Goal: Task Accomplishment & Management: Complete application form

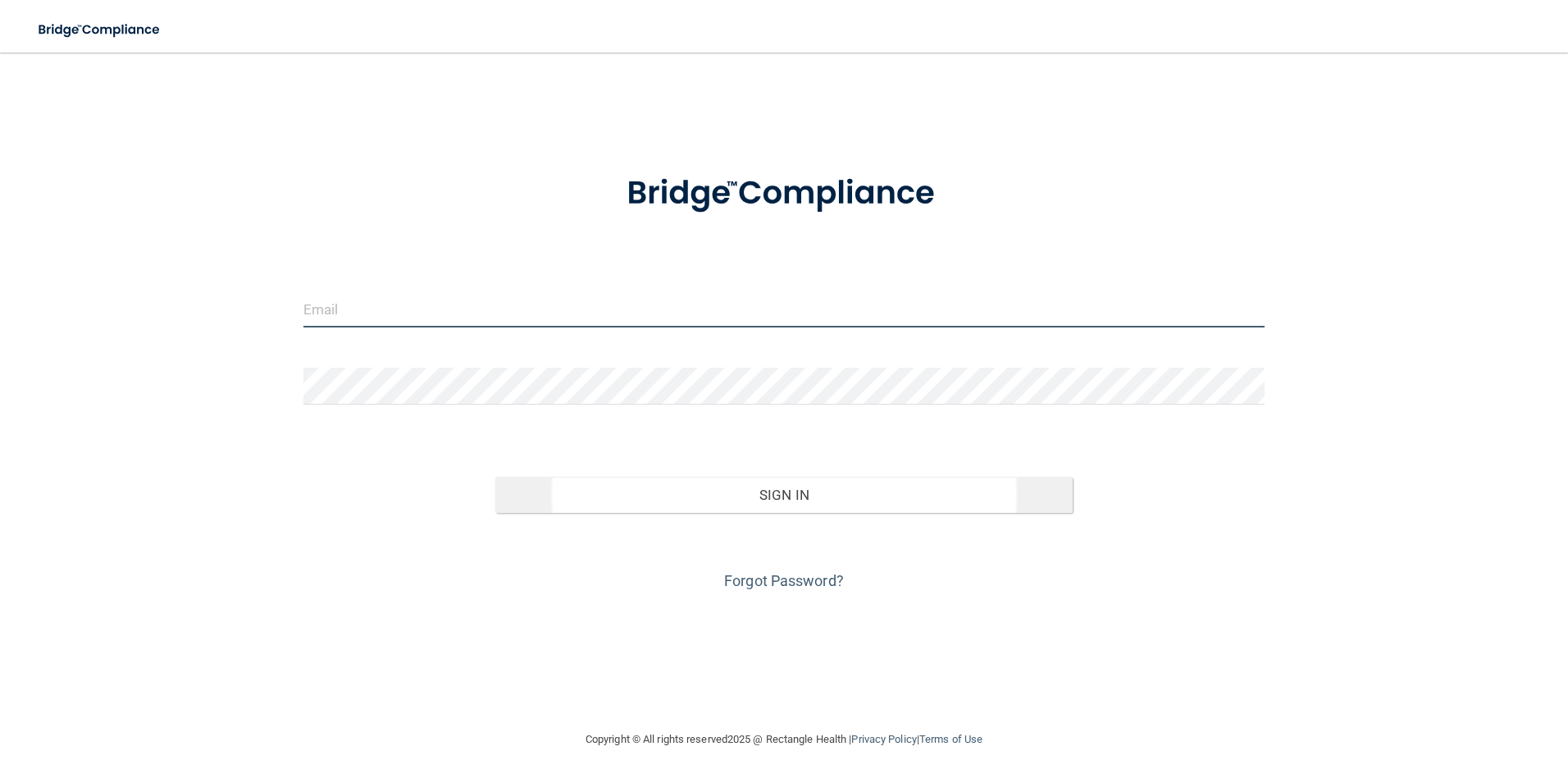
type input "[EMAIL_ADDRESS][DOMAIN_NAME]"
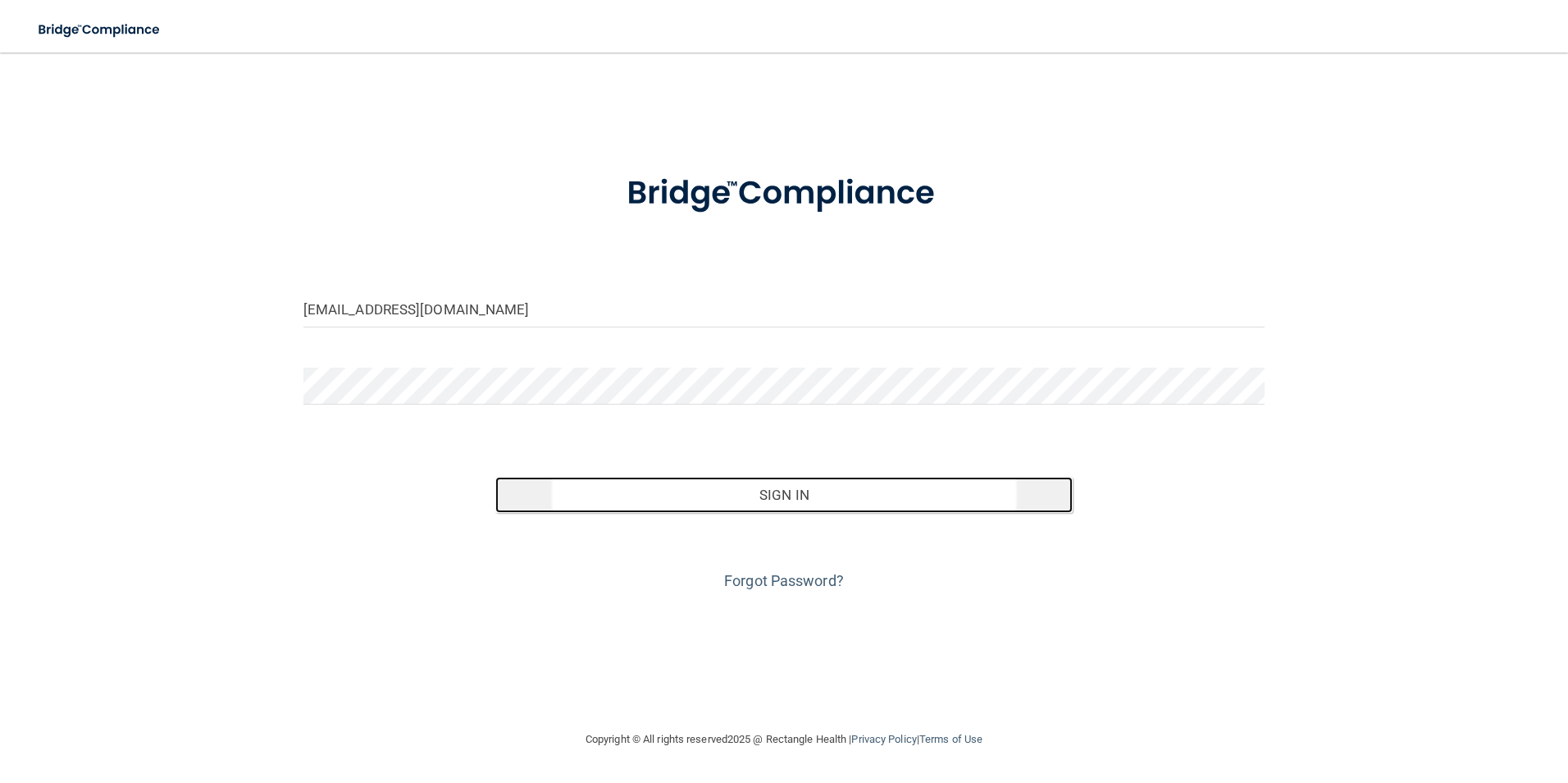
click at [884, 487] on button "Sign In" at bounding box center [784, 495] width 578 height 36
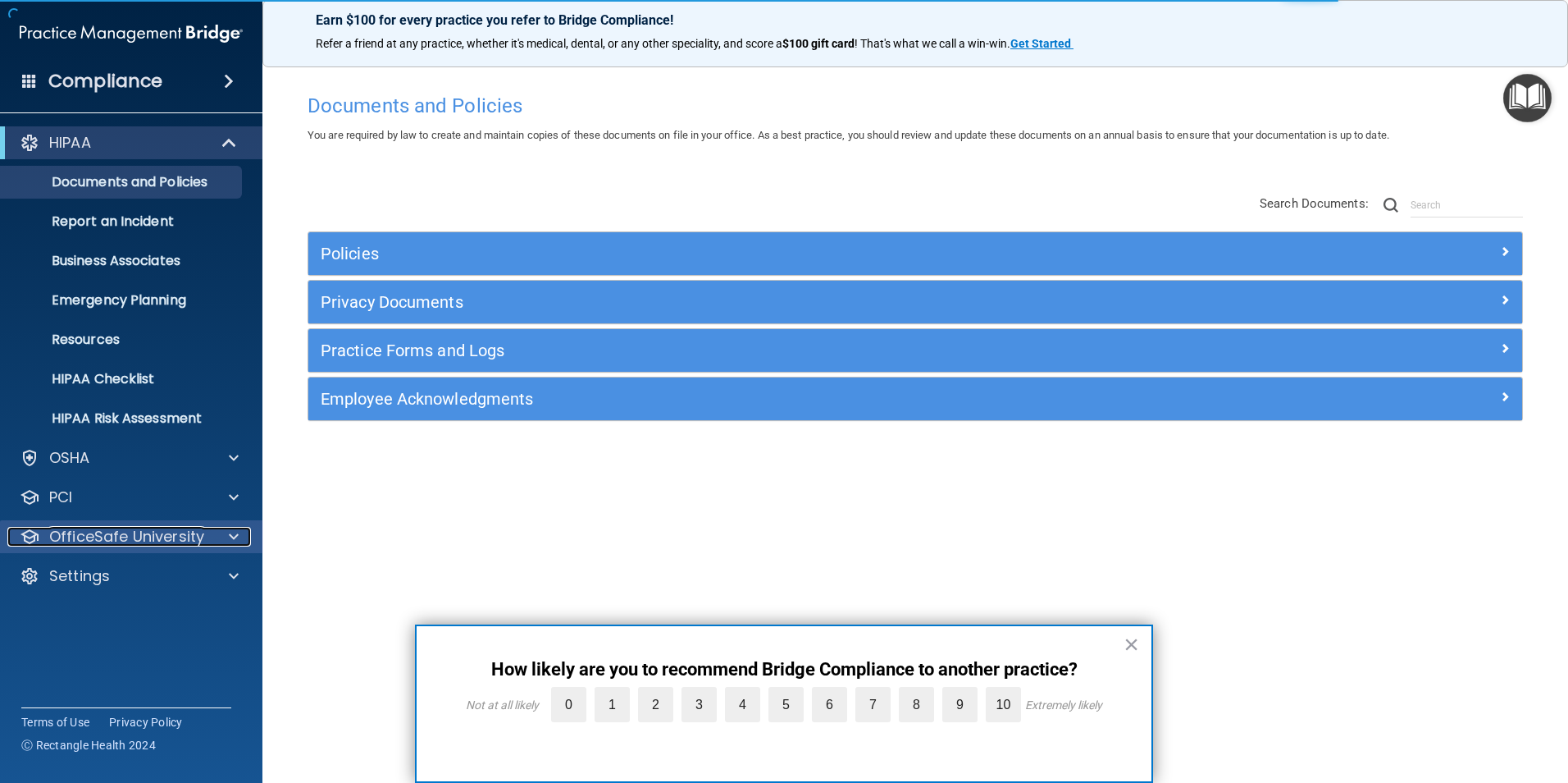
click at [119, 539] on p "OfficeSafe University" at bounding box center [127, 537] width 155 height 20
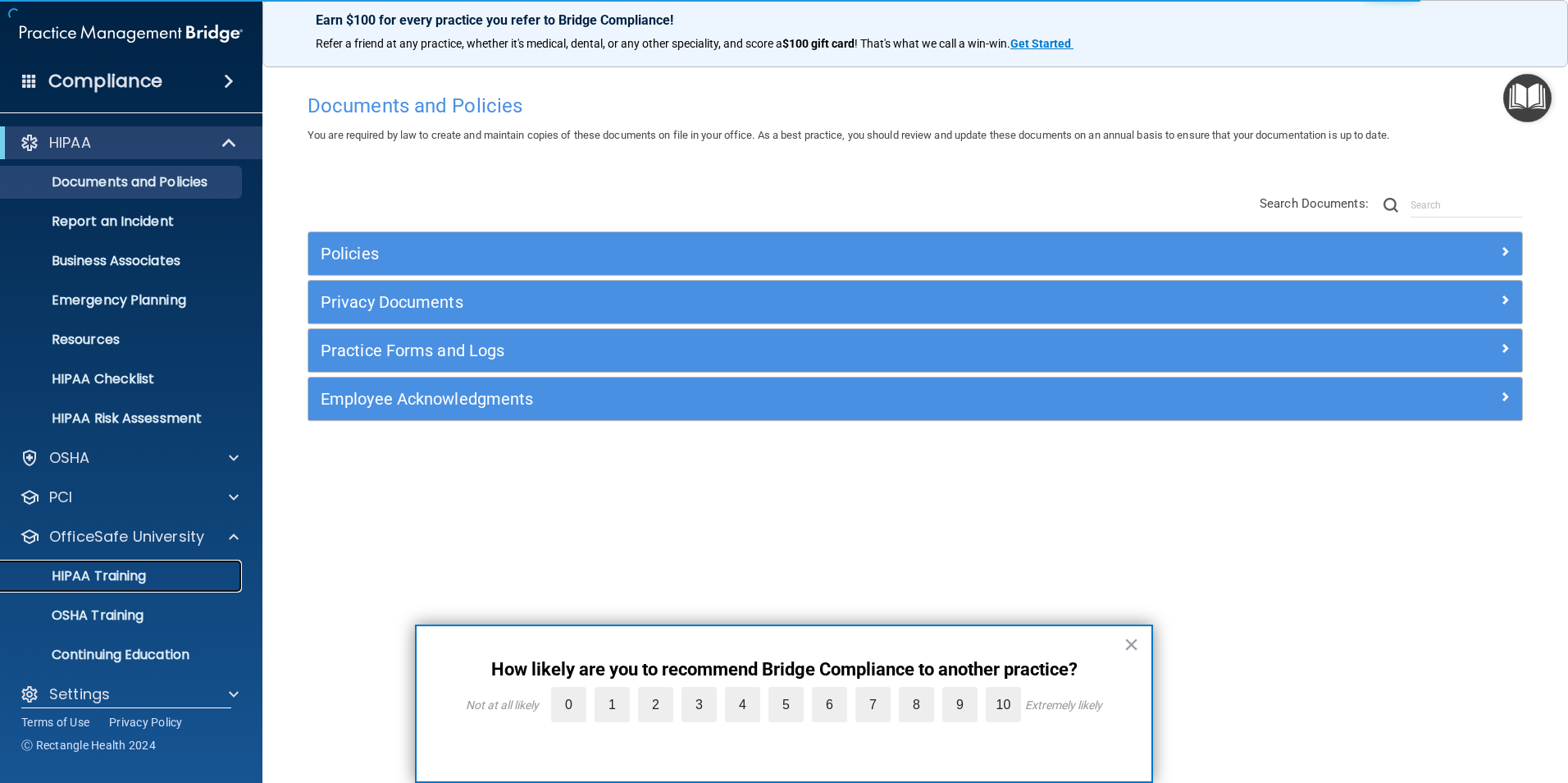
click at [112, 577] on p "HIPAA Training" at bounding box center [78, 576] width 136 height 17
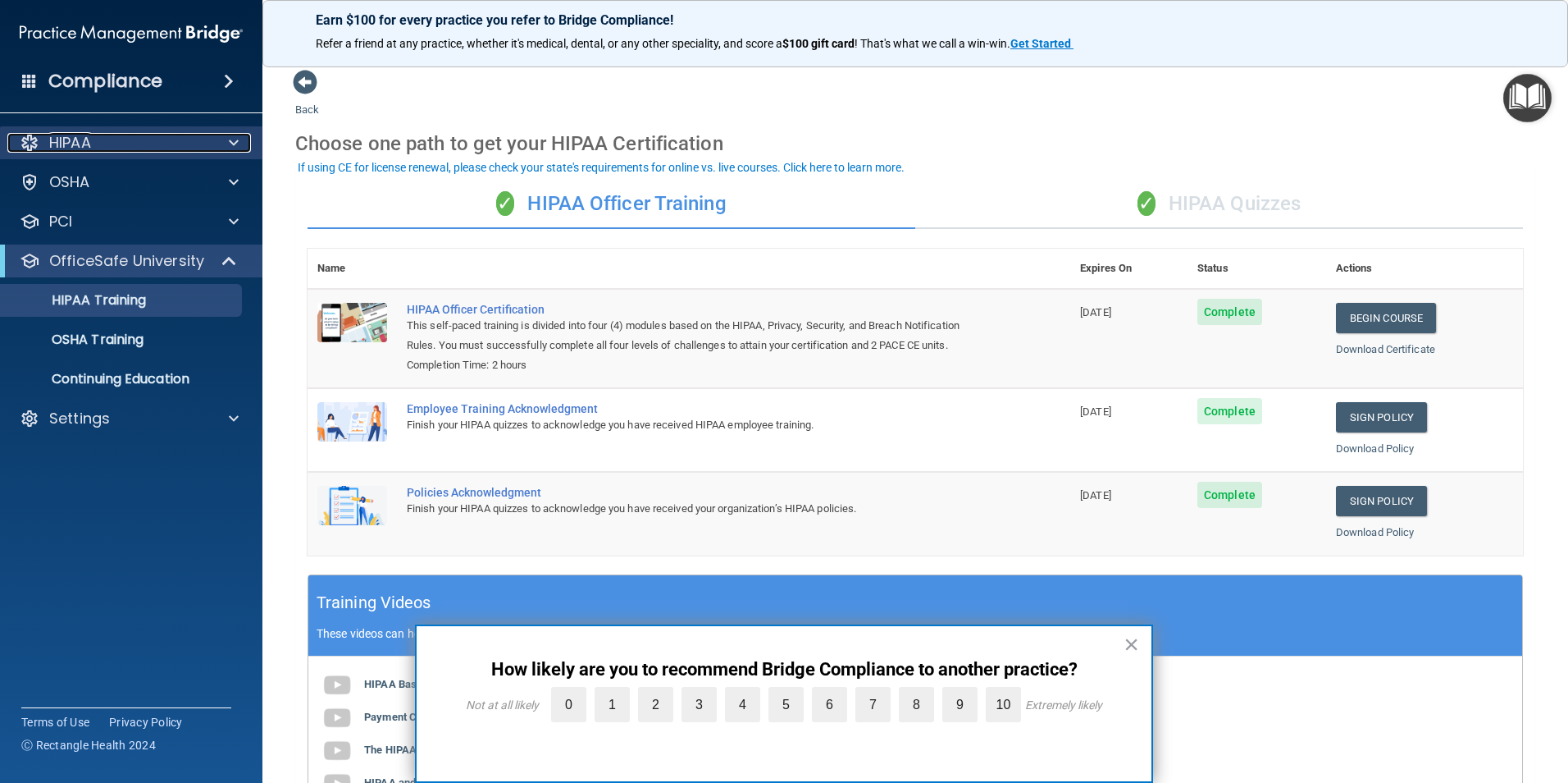
click at [63, 138] on p "HIPAA" at bounding box center [70, 143] width 42 height 20
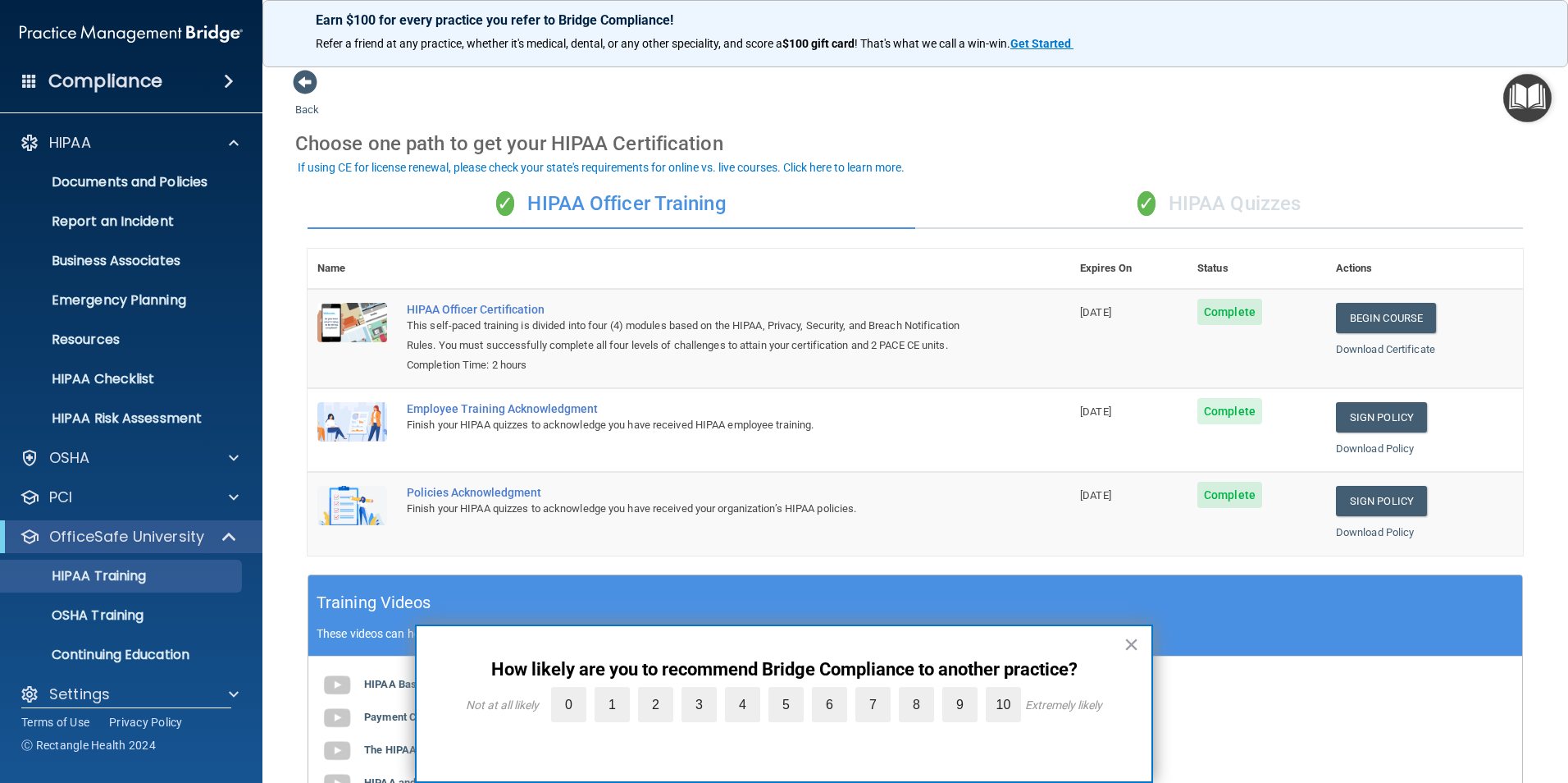
click at [1130, 643] on button "×" at bounding box center [1132, 643] width 16 height 27
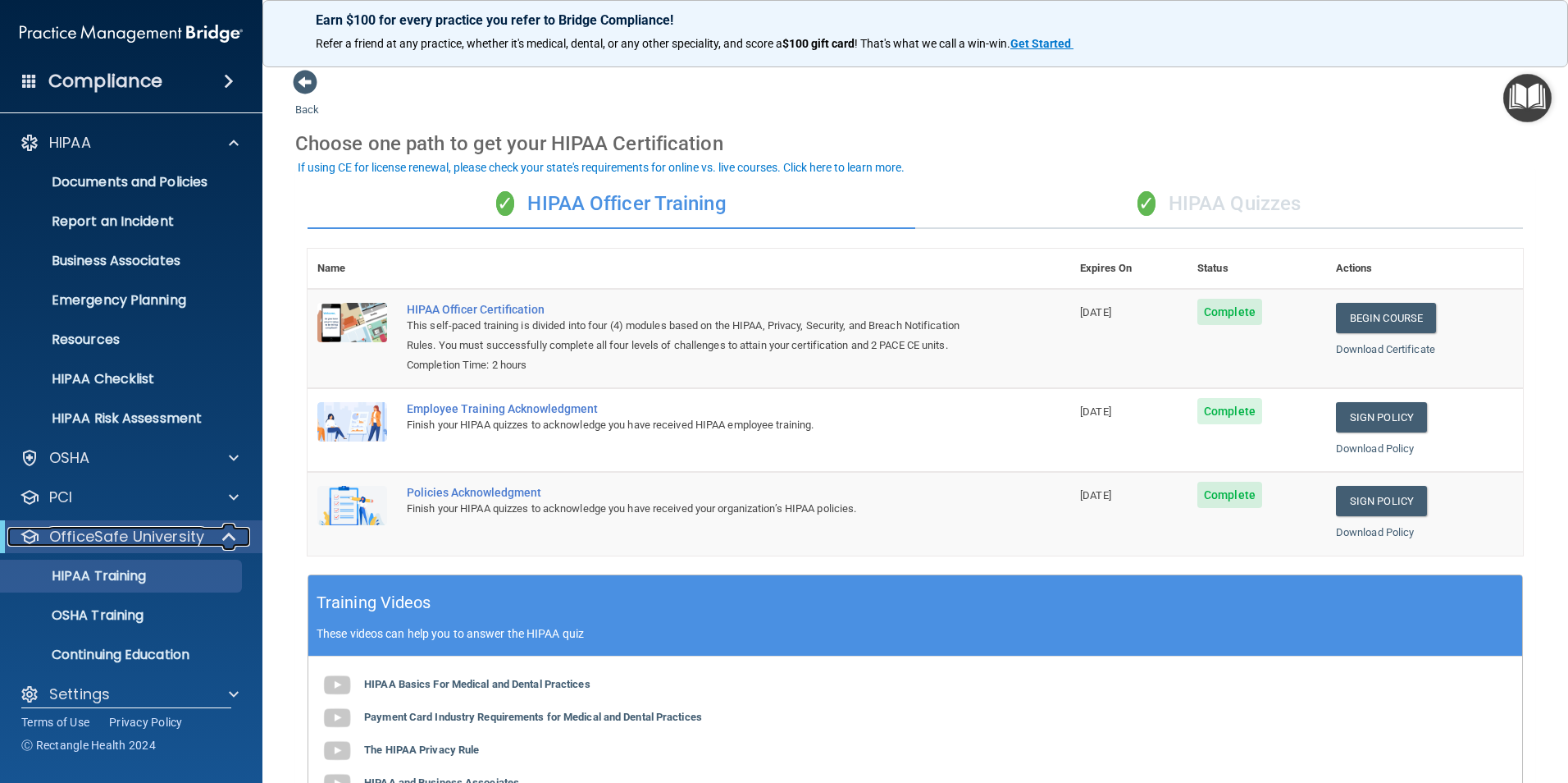
click at [232, 535] on span at bounding box center [231, 537] width 14 height 20
click at [113, 568] on div "Settings" at bounding box center [109, 576] width 204 height 20
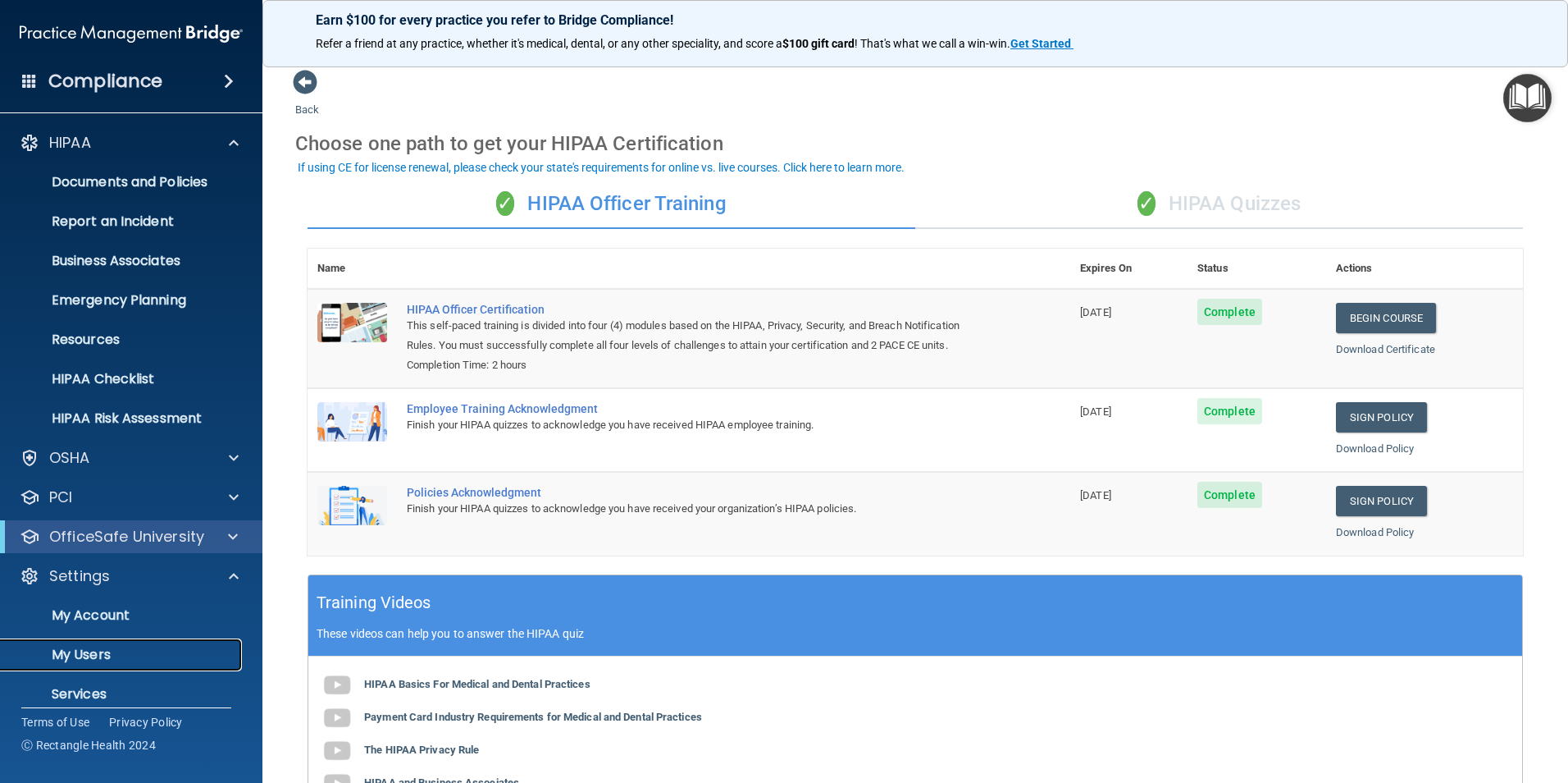
click at [104, 646] on p "My Users" at bounding box center [123, 654] width 224 height 17
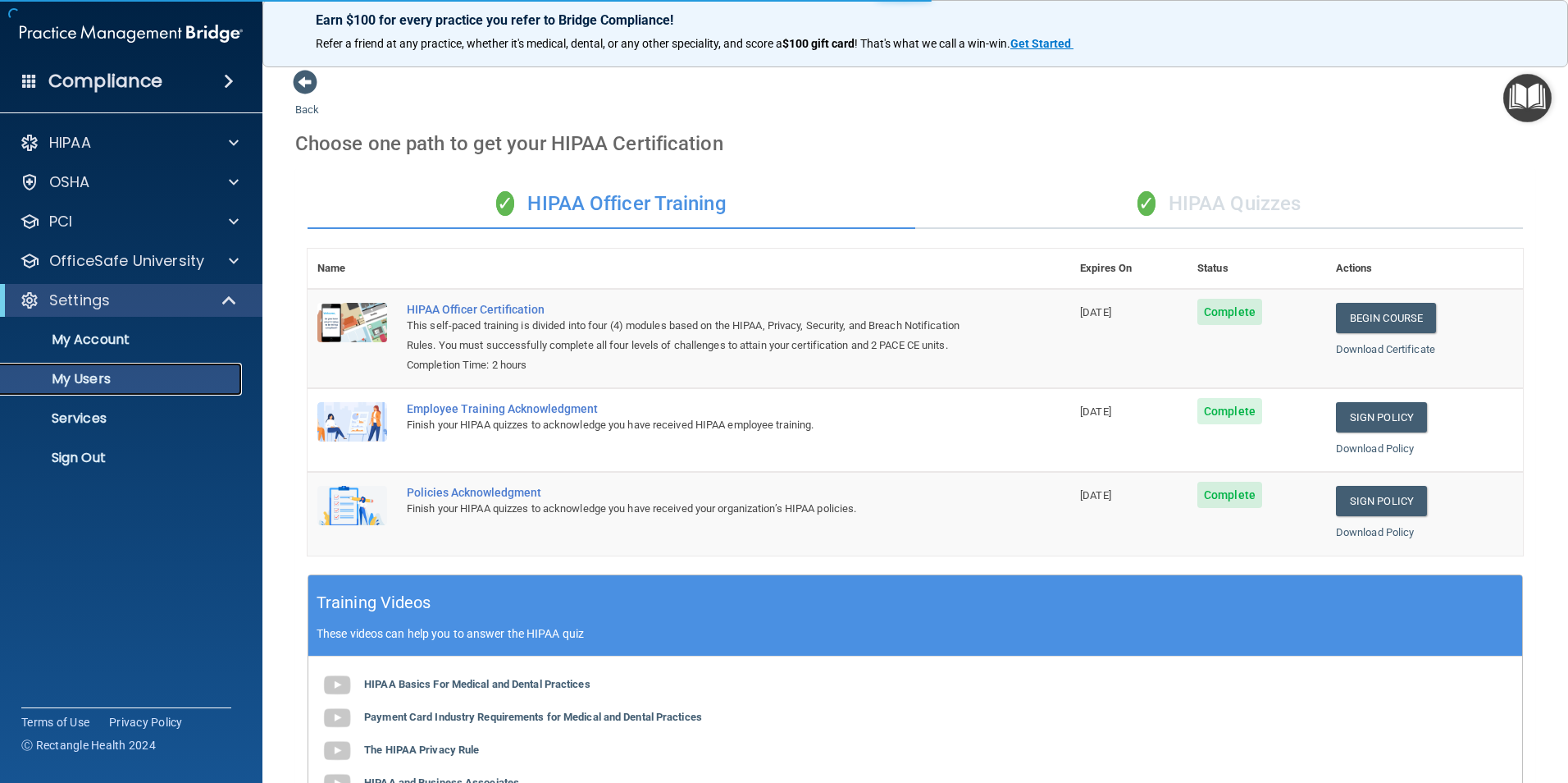
select select "20"
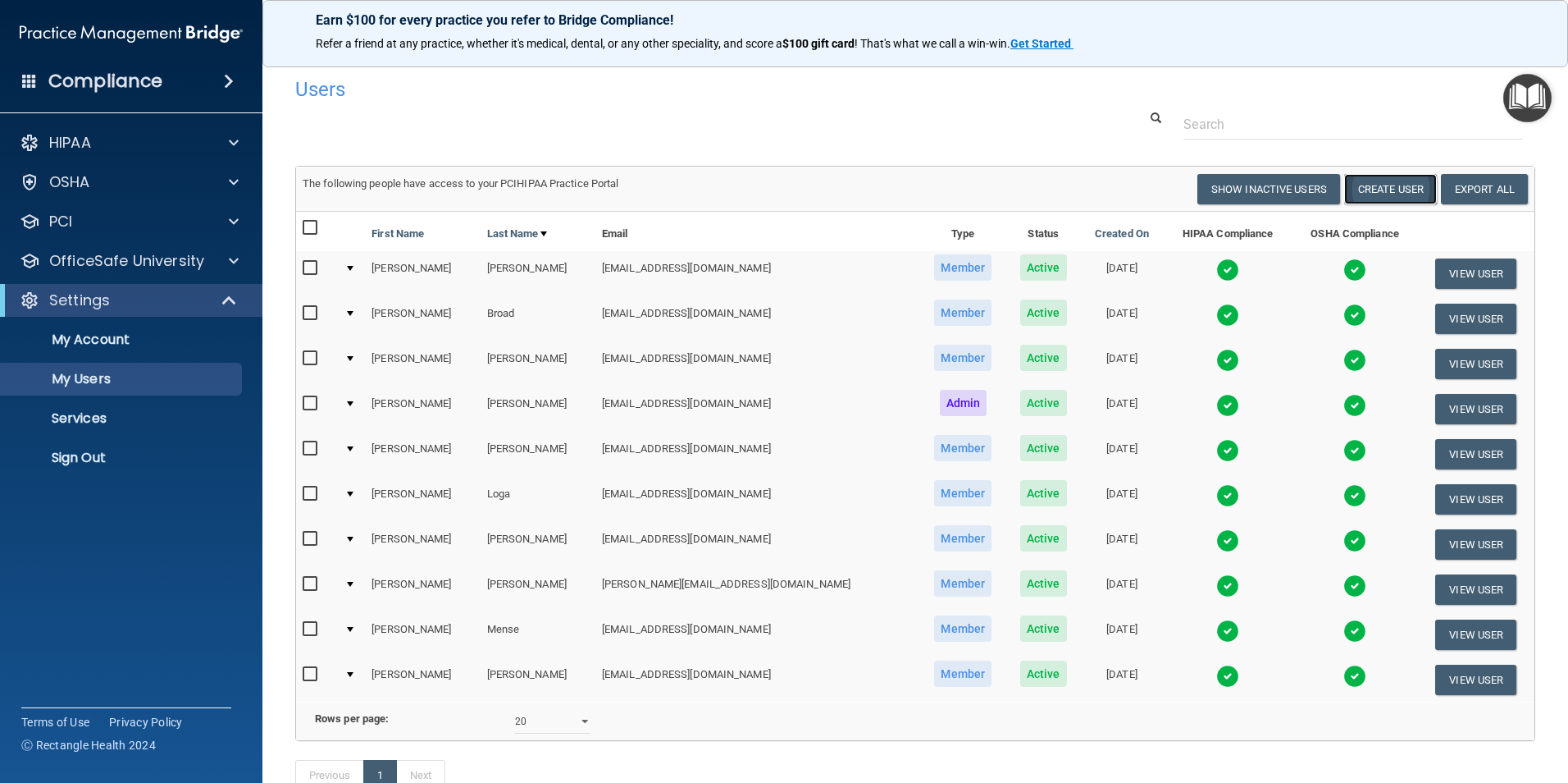
click at [1374, 194] on button "Create User" at bounding box center [1391, 189] width 93 height 31
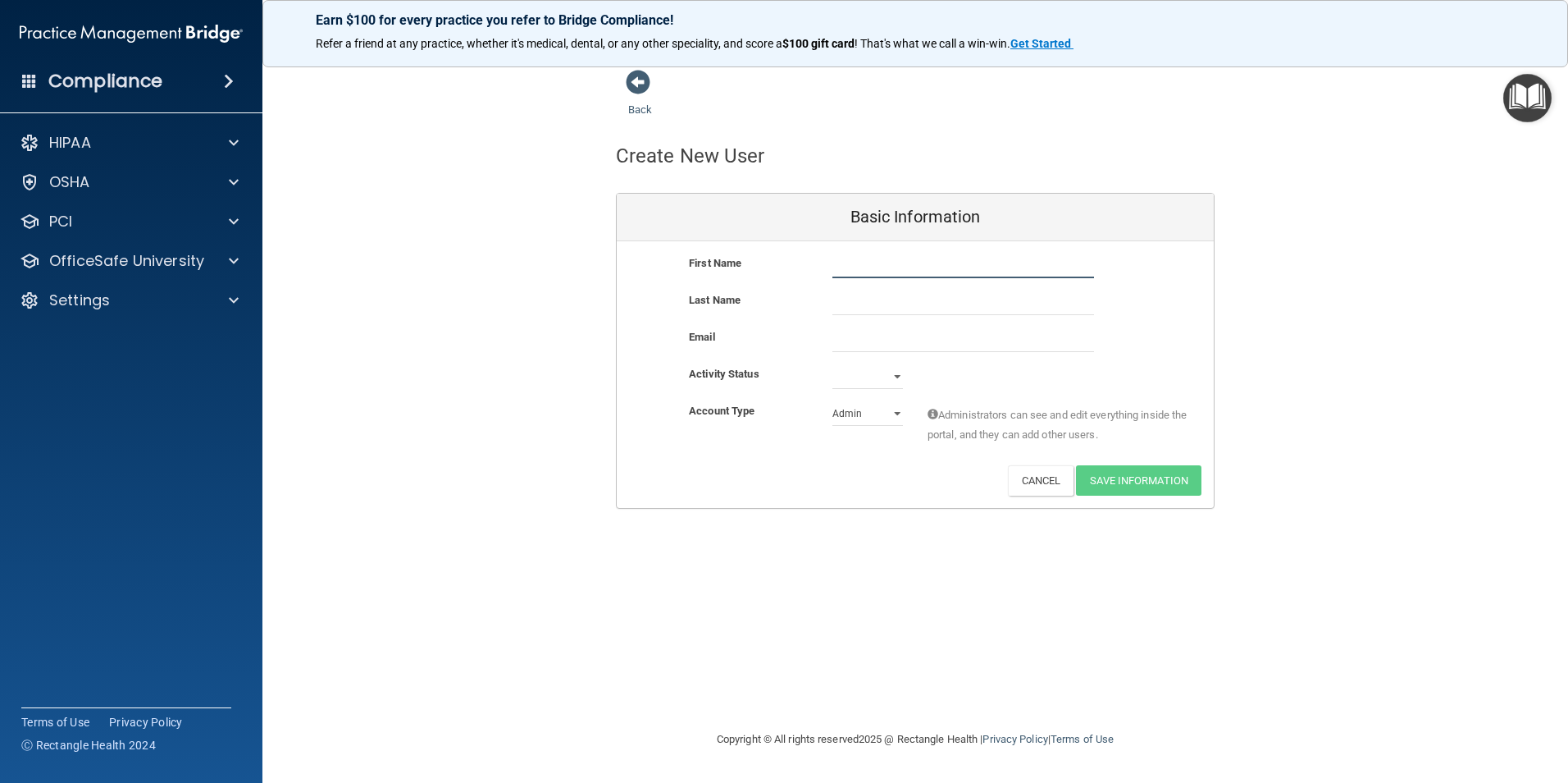
click at [878, 265] on input "text" at bounding box center [963, 265] width 261 height 25
type input "[PERSON_NAME]"
click at [835, 352] on div "Email" at bounding box center [914, 345] width 597 height 37
click at [851, 350] on input "email" at bounding box center [963, 340] width 261 height 25
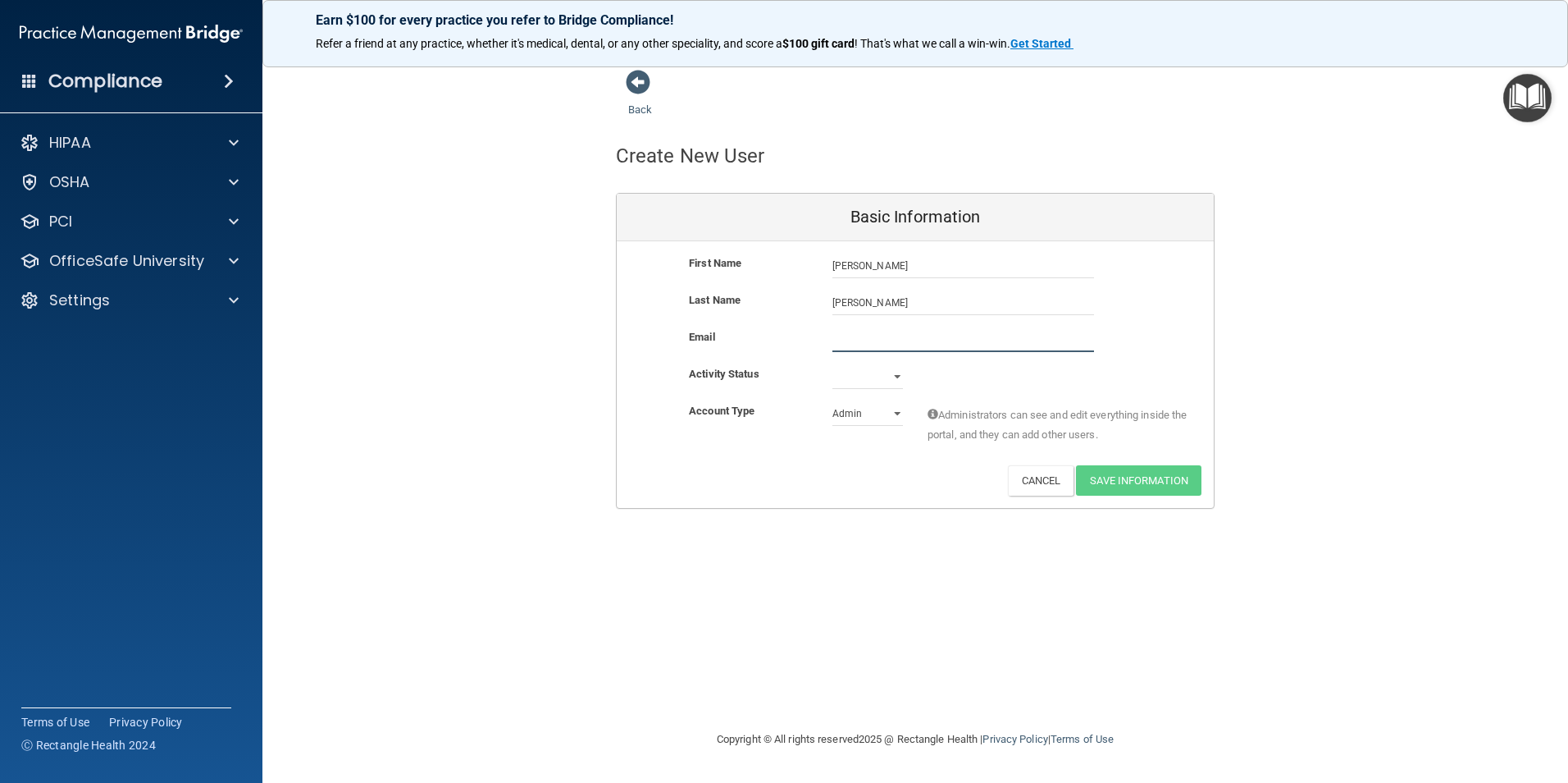
click at [894, 328] on input "email" at bounding box center [963, 340] width 261 height 25
paste input "[EMAIL_ADDRESS][DOMAIN_NAME]"
type input "[EMAIL_ADDRESS][DOMAIN_NAME]"
click at [864, 380] on select "Active Inactive" at bounding box center [867, 376] width 70 height 25
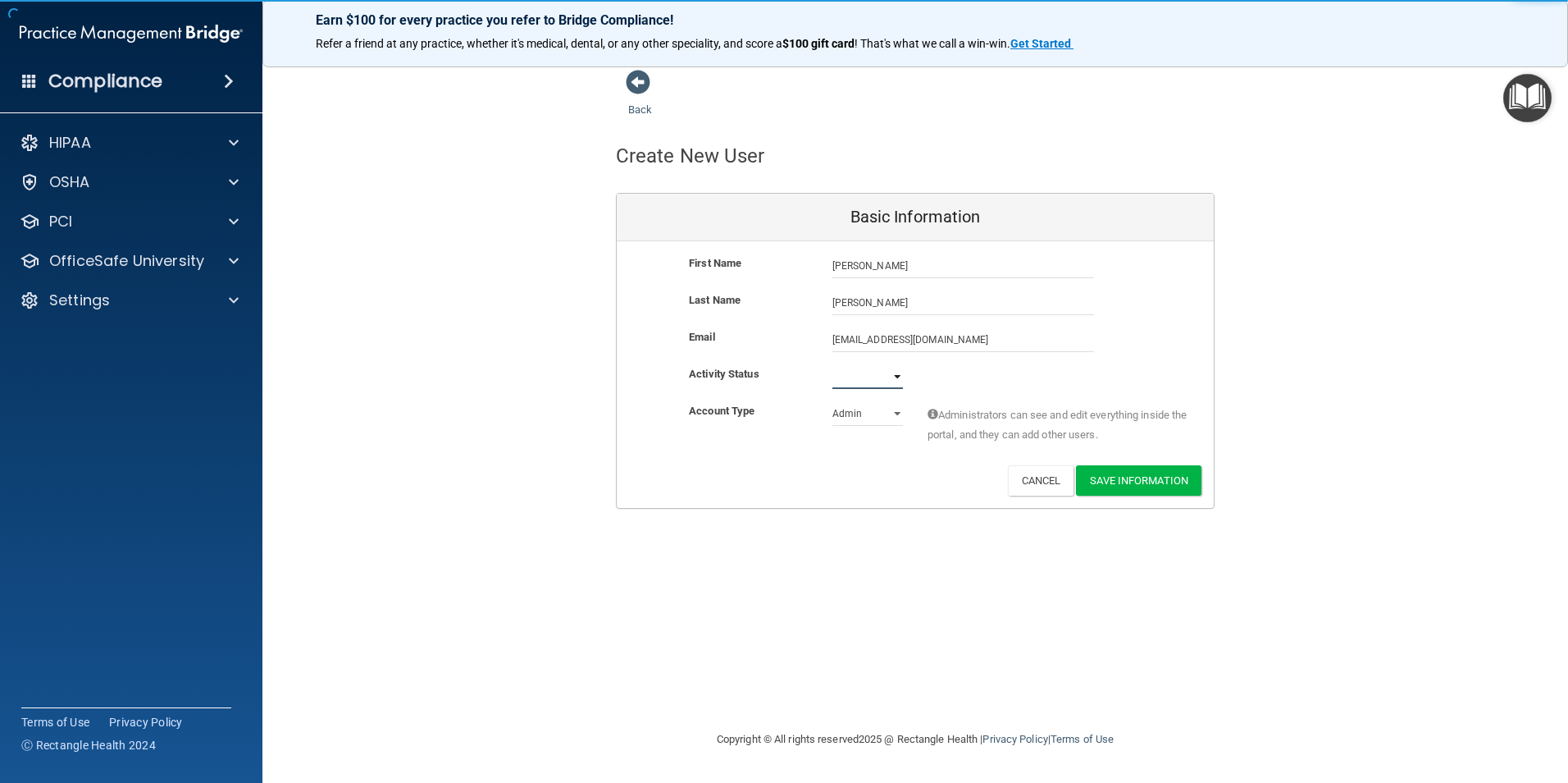
select select "active"
click at [832, 364] on select "Active Inactive" at bounding box center [867, 376] width 70 height 25
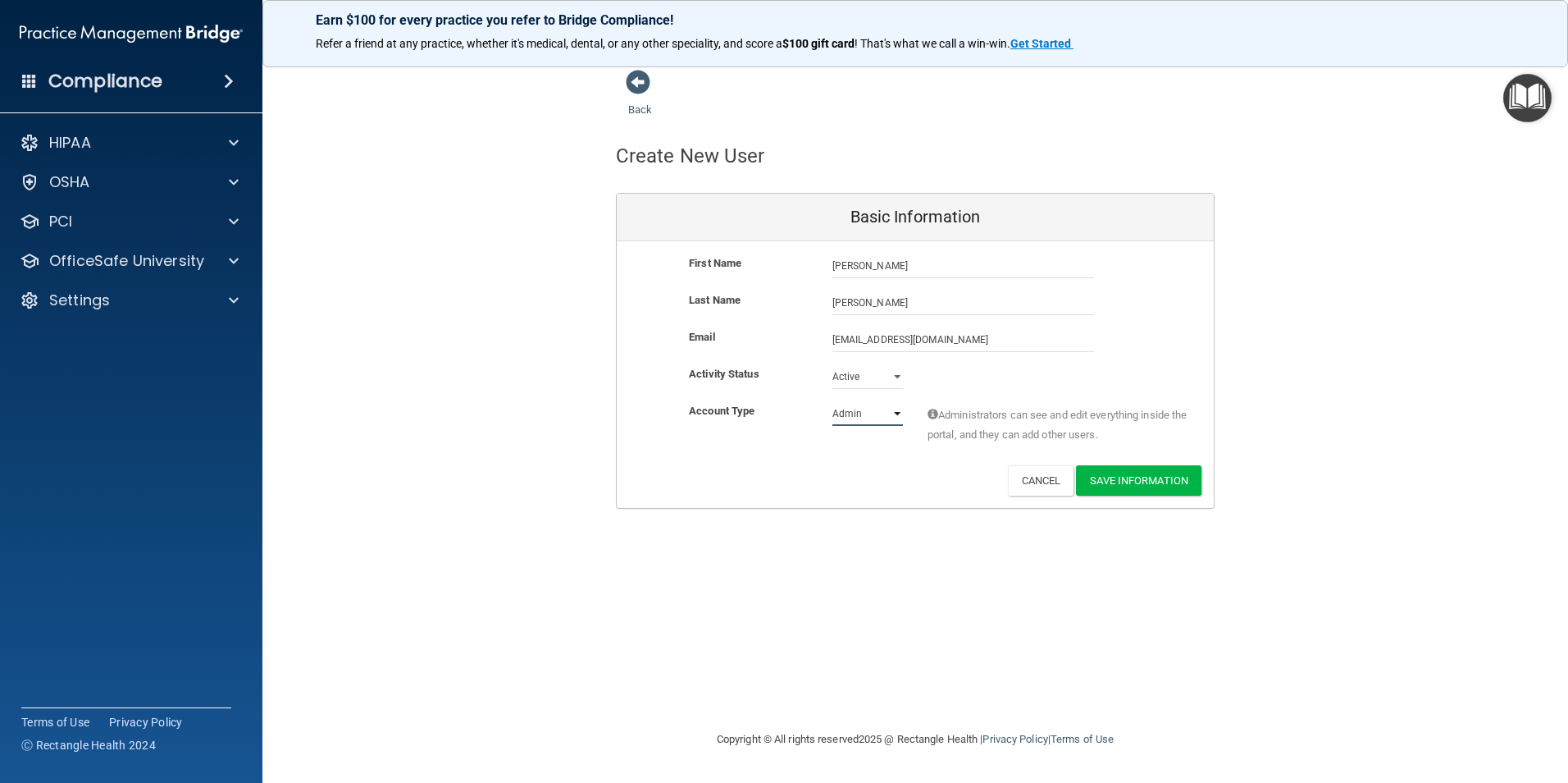
click at [853, 416] on select "Admin Member" at bounding box center [867, 413] width 70 height 25
select select "practice_member"
click at [832, 401] on select "Admin Member" at bounding box center [867, 413] width 70 height 25
click at [1144, 485] on button "Save Information" at bounding box center [1139, 480] width 126 height 31
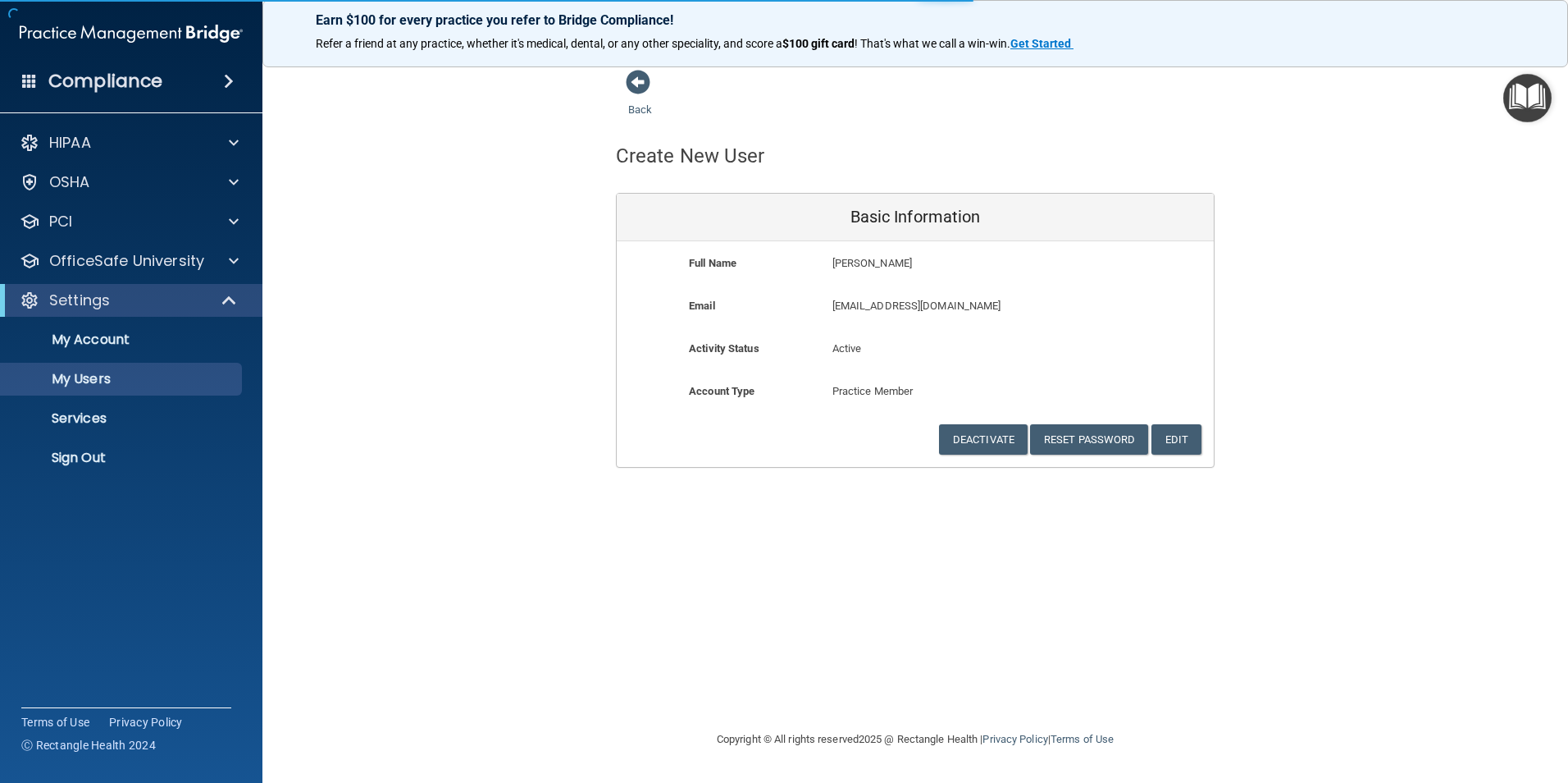
select select "20"
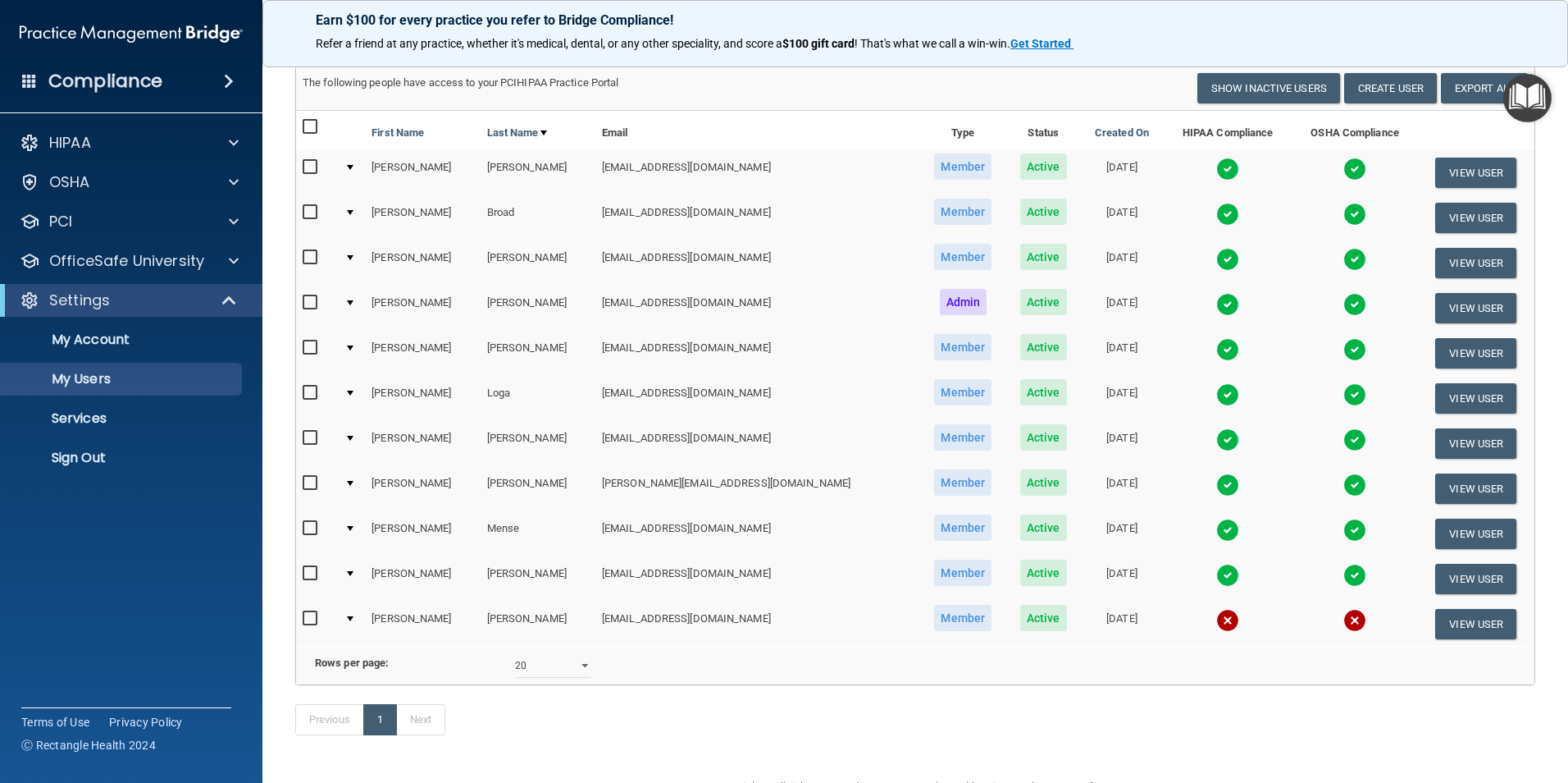
scroll to position [82, 0]
